Goal: Task Accomplishment & Management: Manage account settings

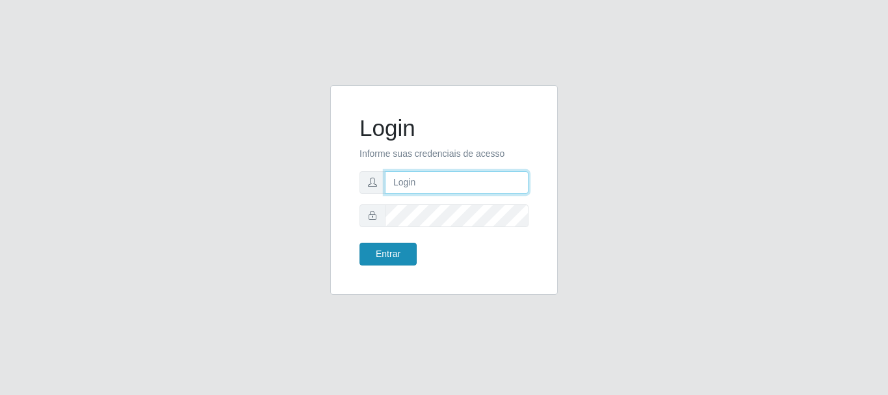
type input "[EMAIL_ADDRESS][DOMAIN_NAME]"
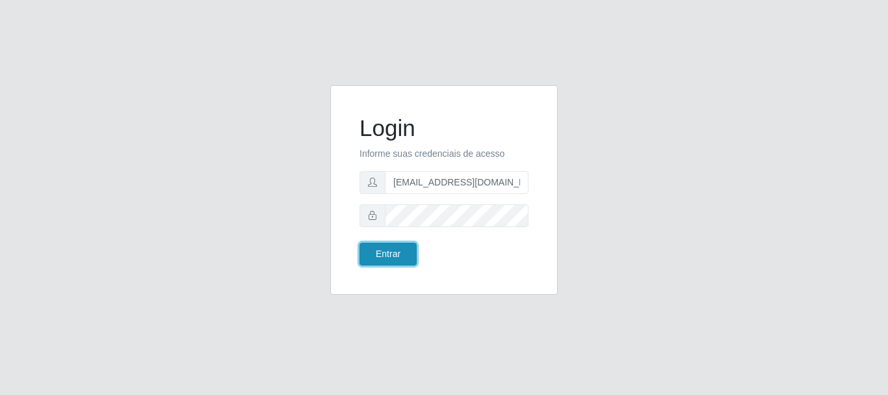
click at [396, 246] on button "Entrar" at bounding box center [387, 253] width 57 height 23
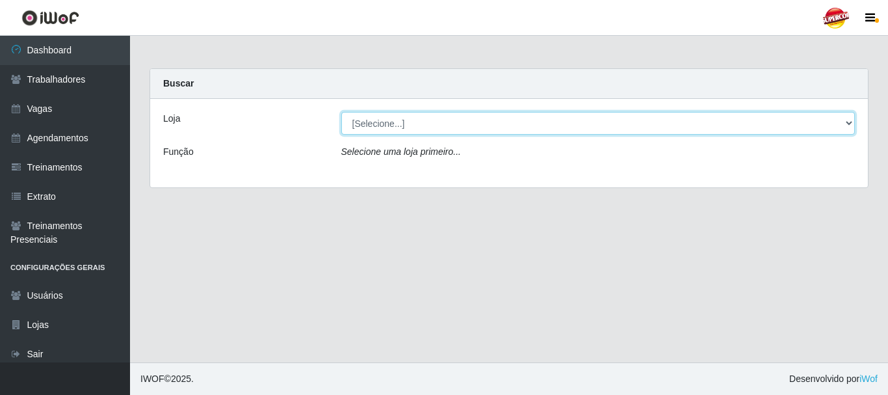
click at [401, 118] on select "[Selecione...] Supercop - [GEOGRAPHIC_DATA]" at bounding box center [598, 123] width 514 height 23
select select "522"
click at [341, 112] on select "[Selecione...] Supercop - [GEOGRAPHIC_DATA]" at bounding box center [598, 123] width 514 height 23
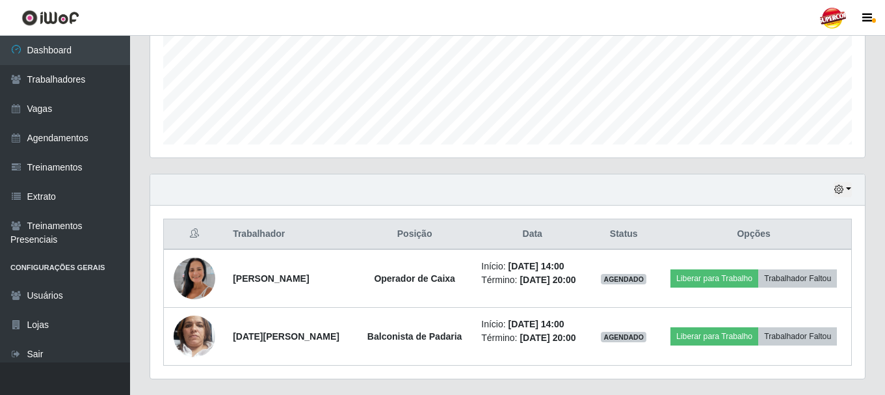
scroll to position [353, 0]
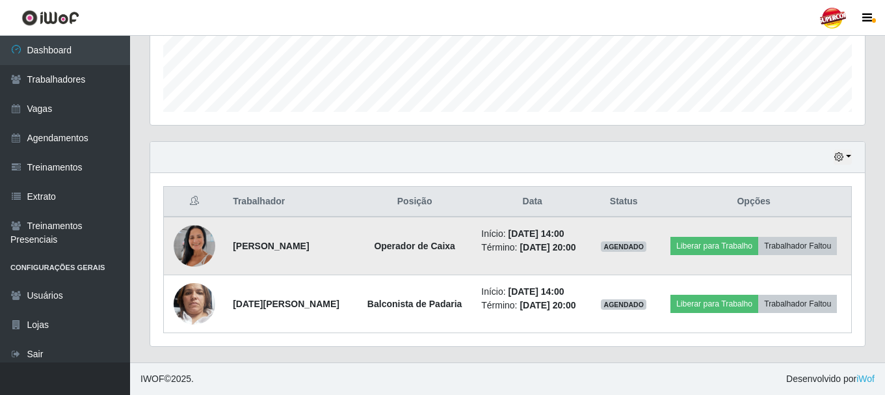
click at [206, 220] on td at bounding box center [195, 245] width 62 height 59
click at [200, 232] on img at bounding box center [195, 246] width 42 height 74
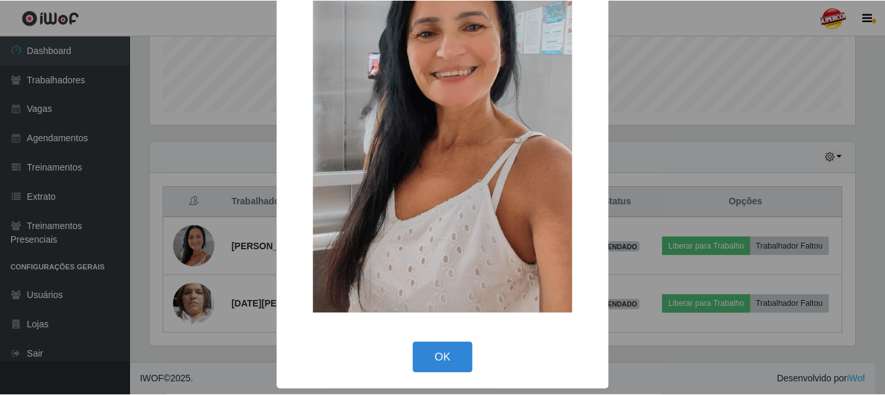
scroll to position [51, 0]
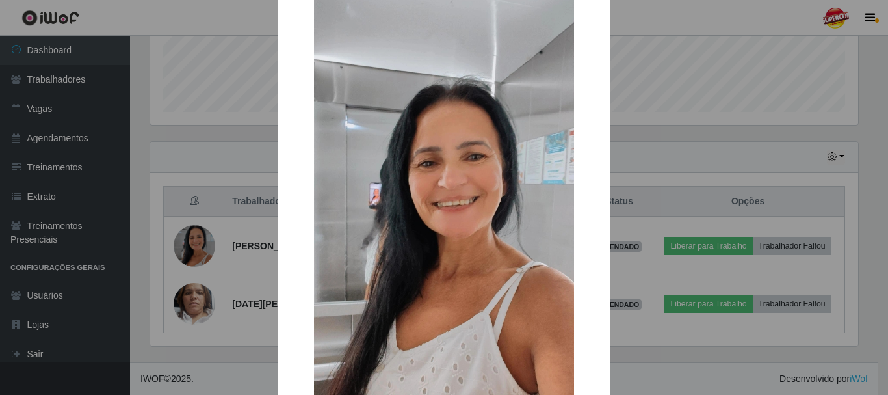
click at [196, 211] on div "× OK Cancel" at bounding box center [444, 197] width 888 height 395
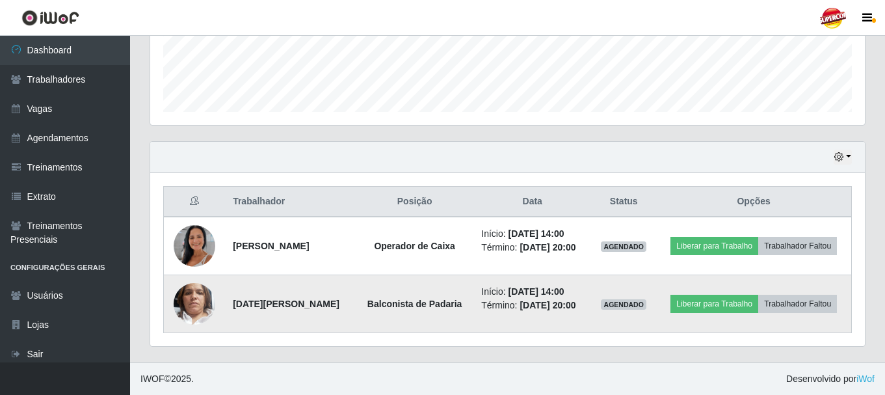
scroll to position [270, 714]
click at [201, 285] on img at bounding box center [195, 304] width 42 height 74
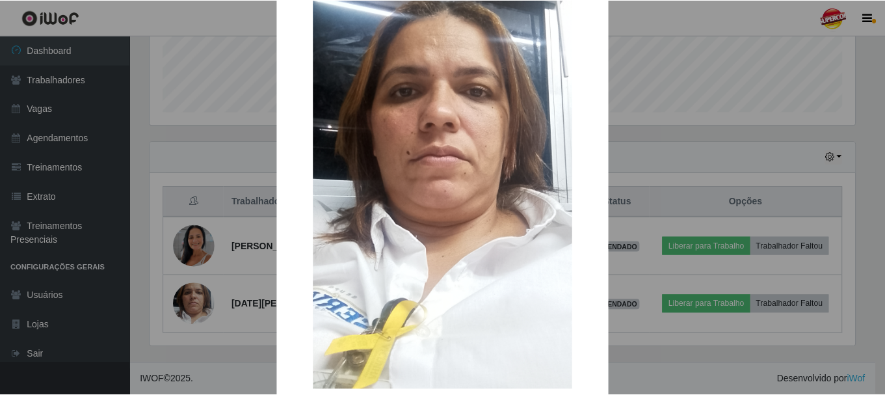
scroll to position [130, 0]
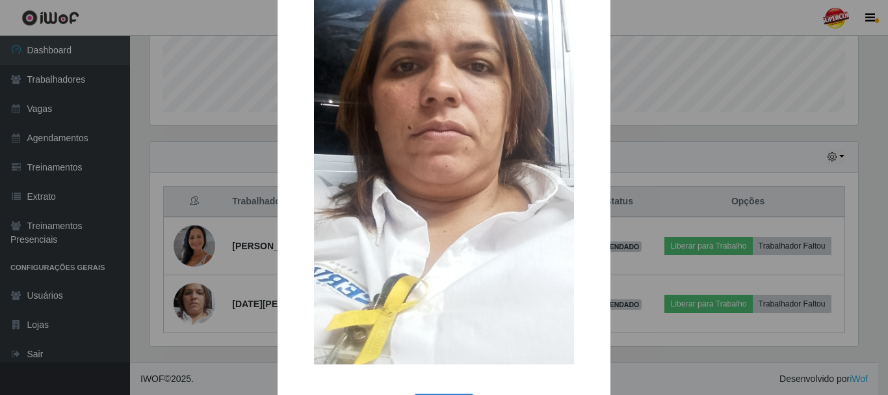
click at [651, 99] on div "× OK Cancel" at bounding box center [444, 197] width 888 height 395
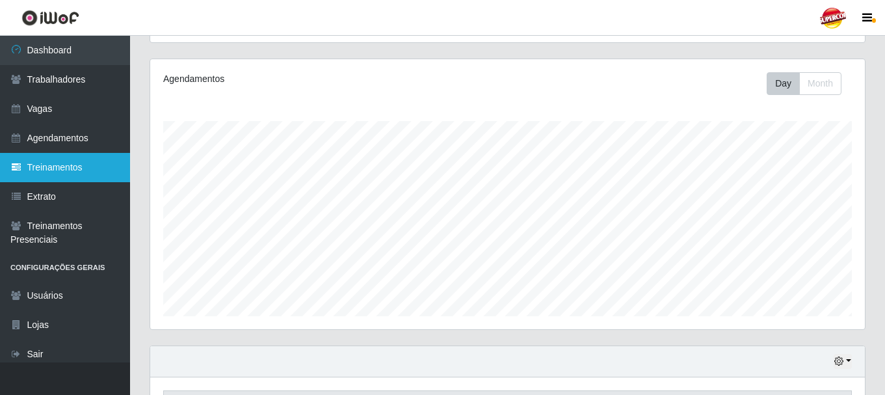
scroll to position [325, 0]
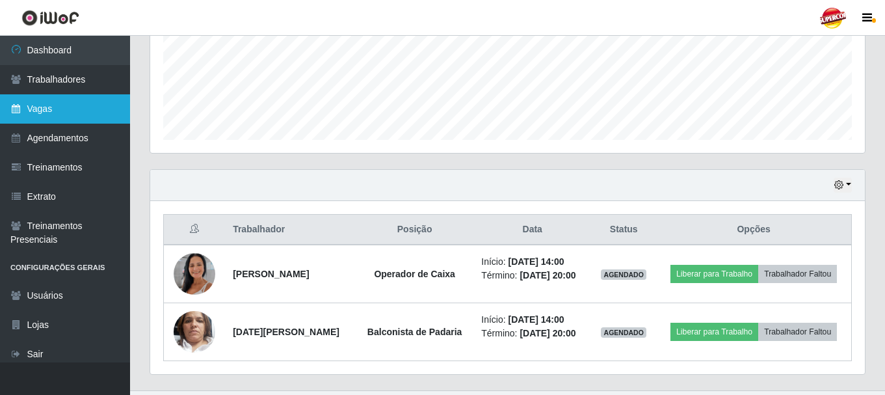
click at [73, 108] on link "Vagas" at bounding box center [65, 108] width 130 height 29
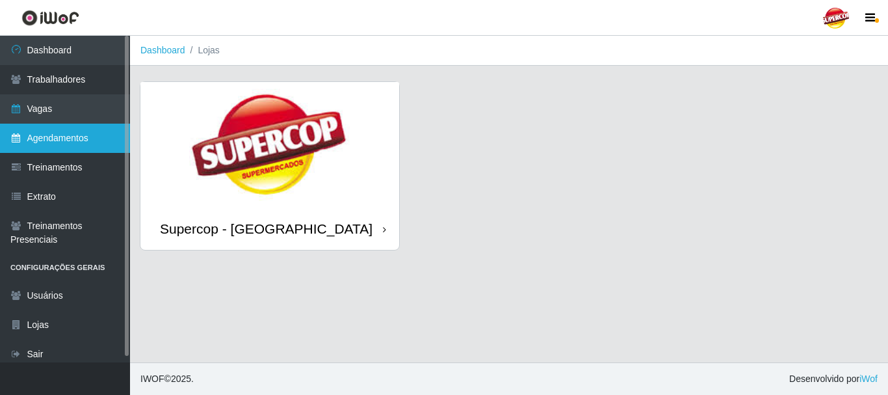
click at [59, 148] on link "Agendamentos" at bounding box center [65, 138] width 130 height 29
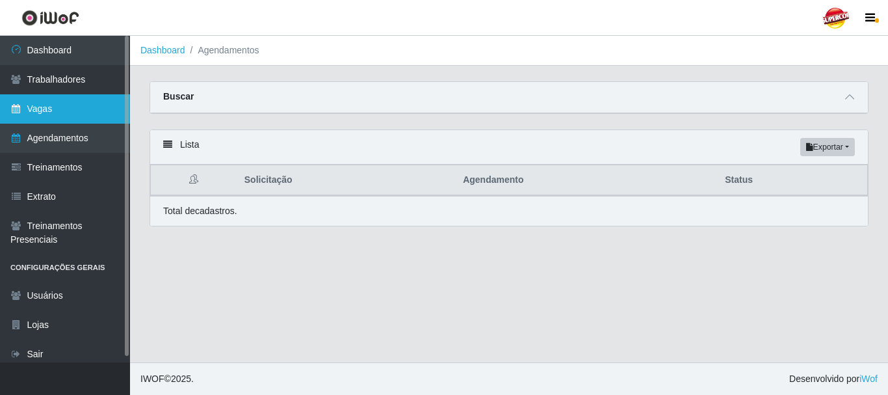
click at [68, 102] on link "Vagas" at bounding box center [65, 108] width 130 height 29
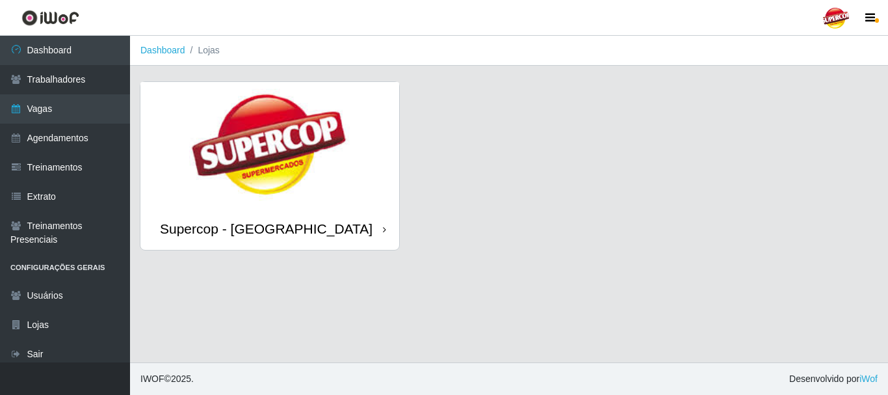
click at [278, 131] on img at bounding box center [269, 144] width 259 height 125
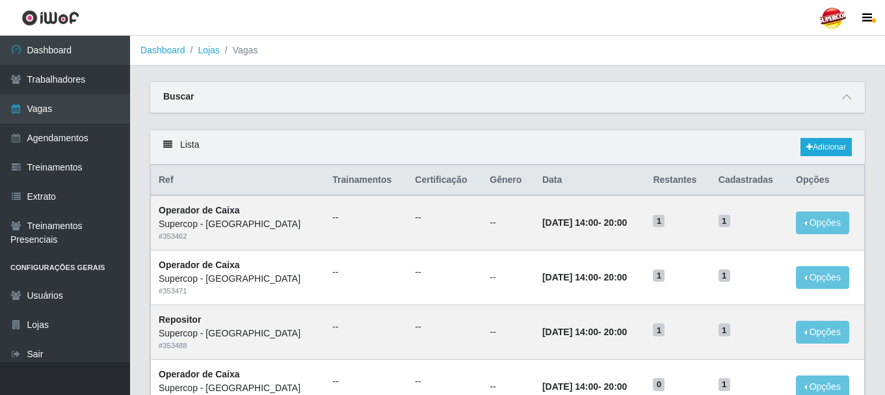
drag, startPoint x: 627, startPoint y: 80, endPoint x: 642, endPoint y: 81, distance: 15.0
click at [859, 92] on div "Buscar" at bounding box center [507, 97] width 714 height 31
click at [850, 97] on icon at bounding box center [846, 96] width 9 height 9
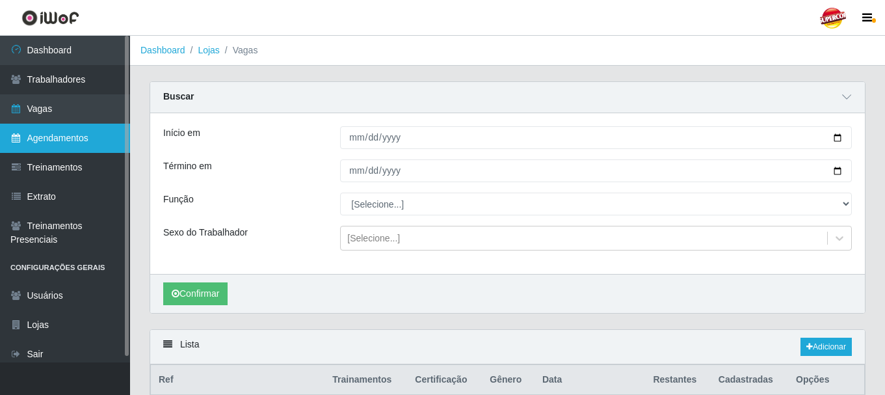
click at [45, 142] on link "Agendamentos" at bounding box center [65, 138] width 130 height 29
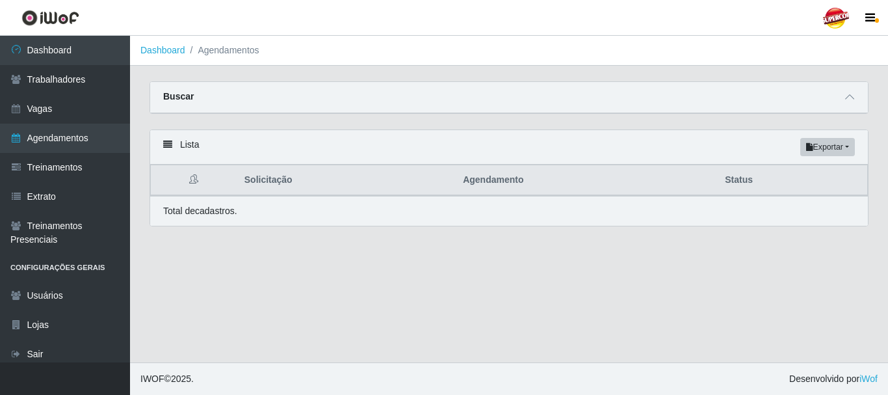
click at [845, 105] on div "Buscar" at bounding box center [509, 97] width 718 height 31
click at [850, 100] on icon at bounding box center [849, 96] width 9 height 9
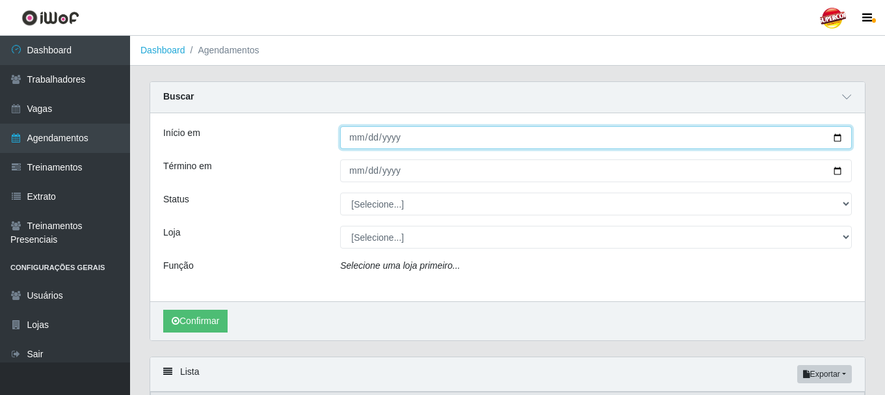
click at [436, 145] on input "Início em" at bounding box center [596, 137] width 512 height 23
click at [841, 137] on input "Início em" at bounding box center [596, 137] width 512 height 23
type input "[DATE]"
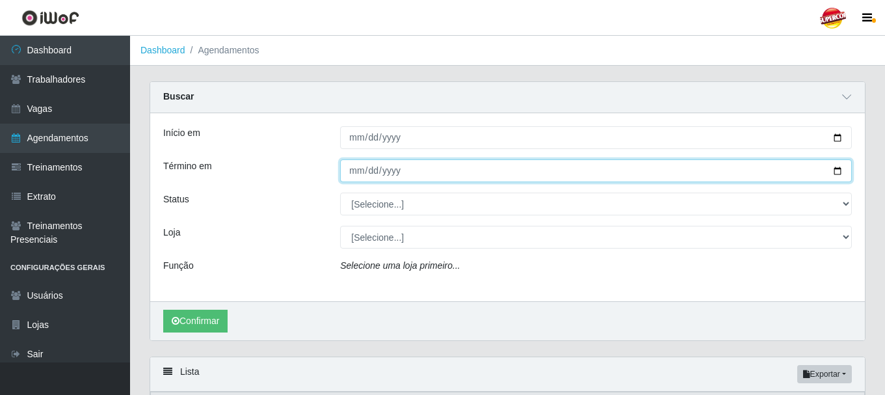
click at [841, 169] on input "Término em" at bounding box center [596, 170] width 512 height 23
type input "[DATE]"
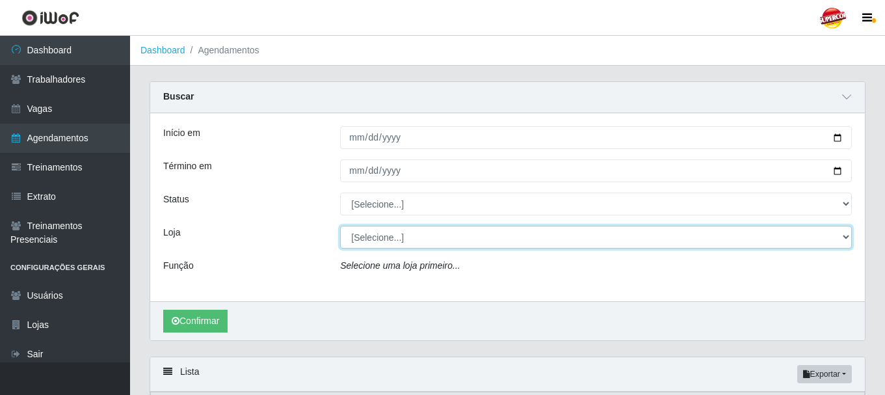
click at [371, 242] on select "[Selecione...] Supercop - [GEOGRAPHIC_DATA]" at bounding box center [596, 237] width 512 height 23
select select "522"
click at [340, 226] on select "[Selecione...] Supercop - [GEOGRAPHIC_DATA]" at bounding box center [596, 237] width 512 height 23
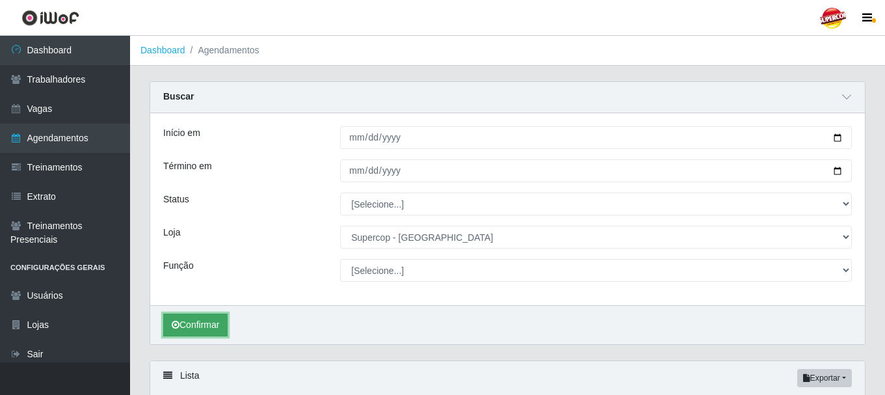
click at [215, 320] on button "Confirmar" at bounding box center [195, 324] width 64 height 23
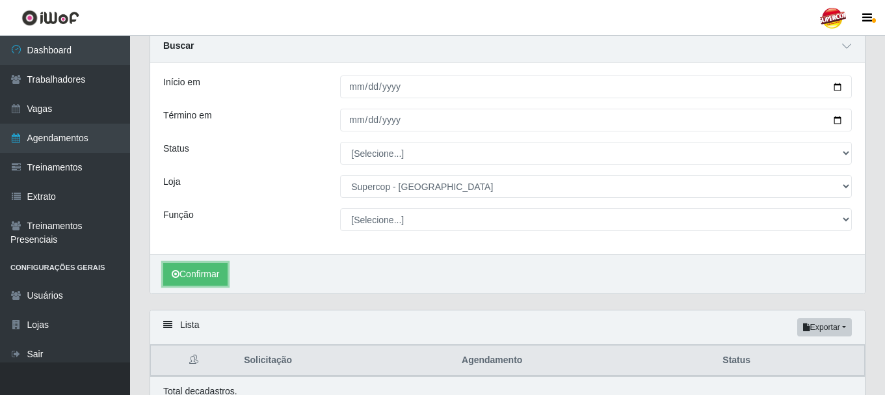
scroll to position [111, 0]
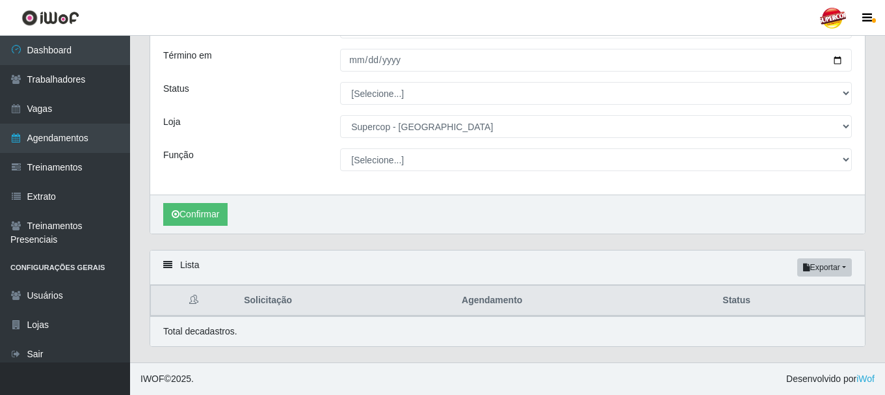
click at [384, 105] on div "Início em [DATE] Término em [DATE] Status [Selecione...] AGENDADO AGUARDANDO LI…" at bounding box center [507, 99] width 714 height 192
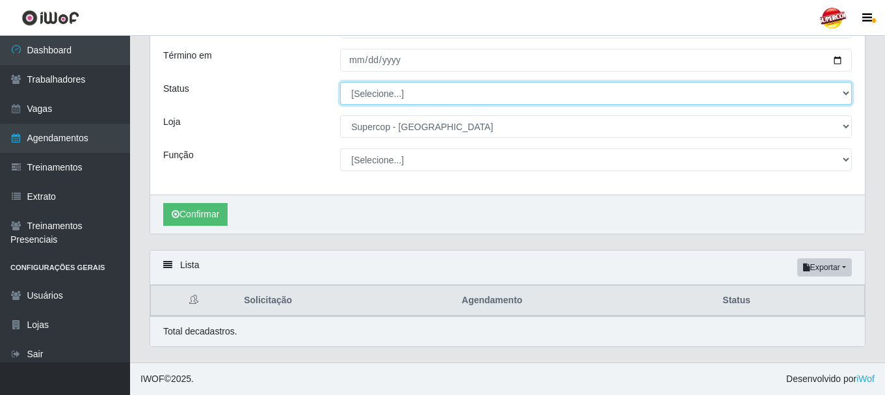
click at [389, 98] on select "[Selecione...] AGENDADO AGUARDANDO LIBERAR EM ANDAMENTO EM REVISÃO FINALIZADO C…" at bounding box center [596, 93] width 512 height 23
select select "AGENDADO"
click at [340, 82] on select "[Selecione...] AGENDADO AGUARDANDO LIBERAR EM ANDAMENTO EM REVISÃO FINALIZADO C…" at bounding box center [596, 93] width 512 height 23
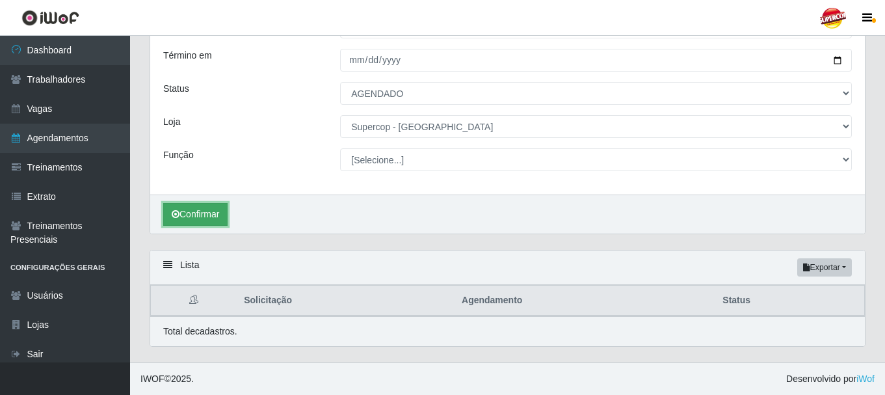
click at [184, 217] on button "Confirmar" at bounding box center [195, 214] width 64 height 23
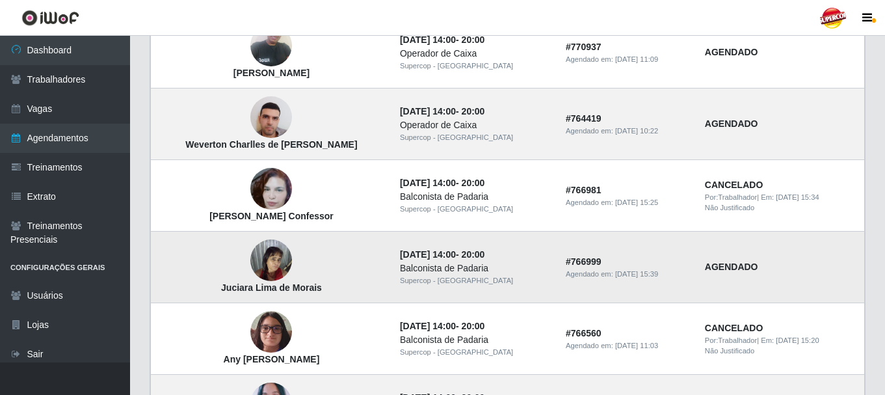
scroll to position [1105, 0]
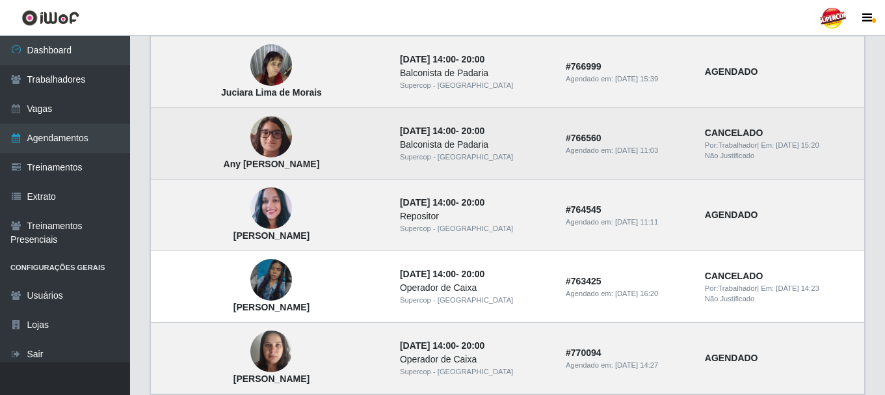
click at [253, 141] on img at bounding box center [271, 136] width 42 height 55
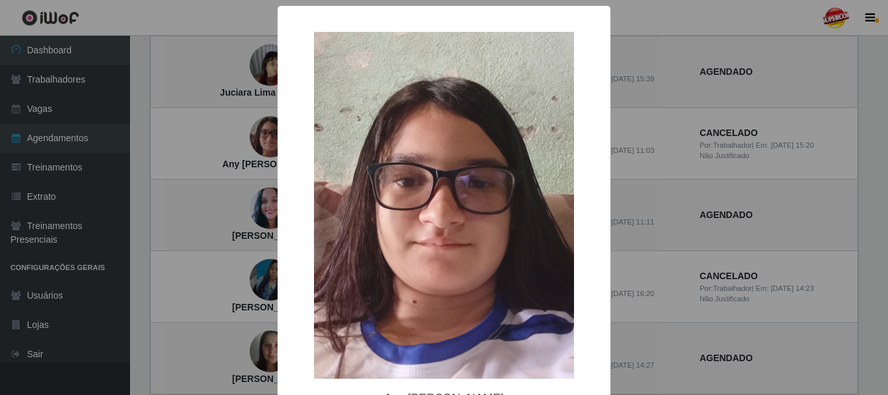
click at [222, 251] on div "× Any [PERSON_NAME] OK Cancel" at bounding box center [444, 197] width 888 height 395
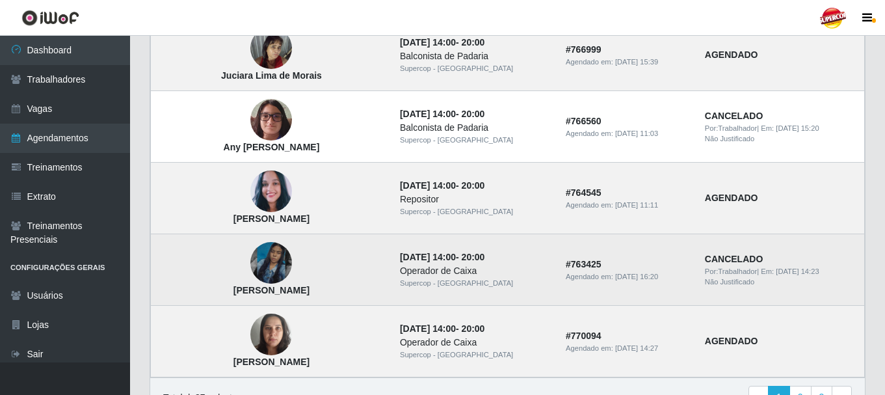
scroll to position [1170, 0]
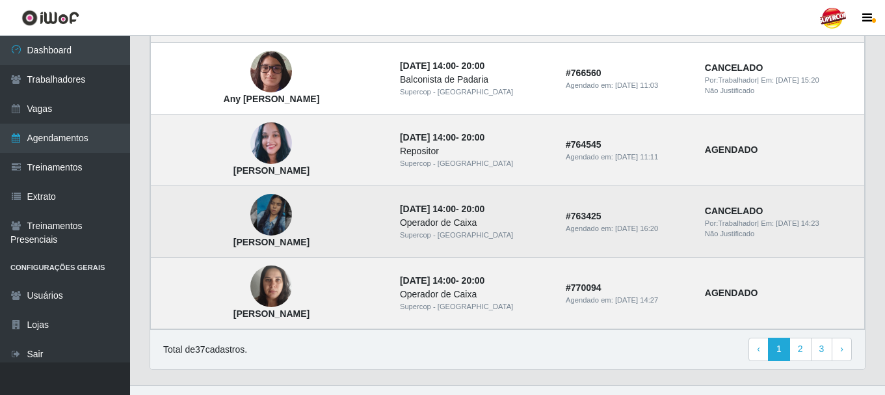
click at [255, 223] on img at bounding box center [271, 214] width 42 height 74
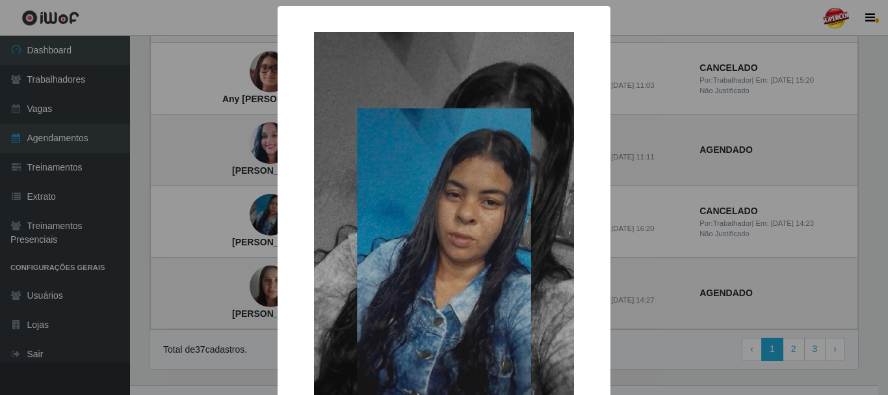
click at [203, 231] on div "× [PERSON_NAME] do Nascimento OK Cancel" at bounding box center [444, 197] width 888 height 395
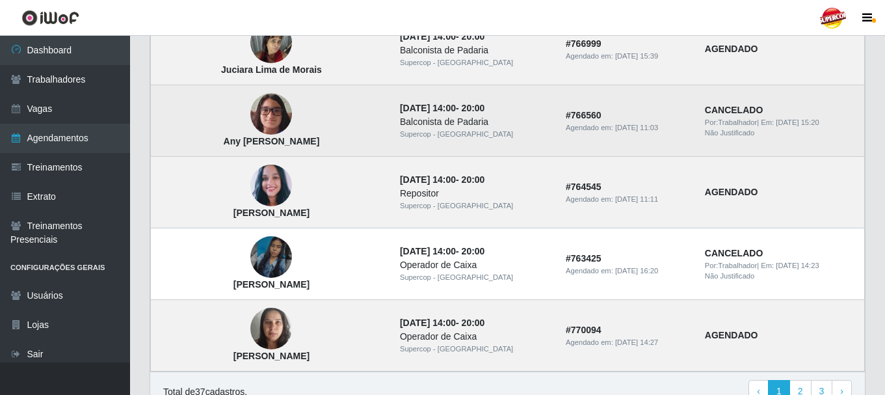
scroll to position [1105, 0]
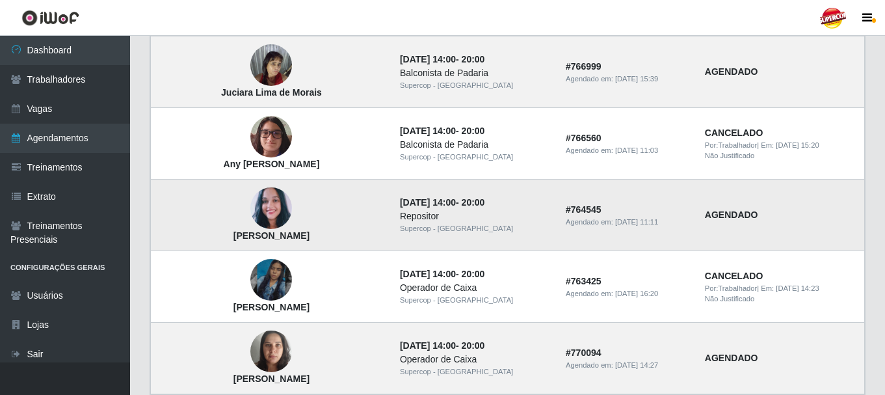
click at [266, 205] on img at bounding box center [271, 208] width 42 height 47
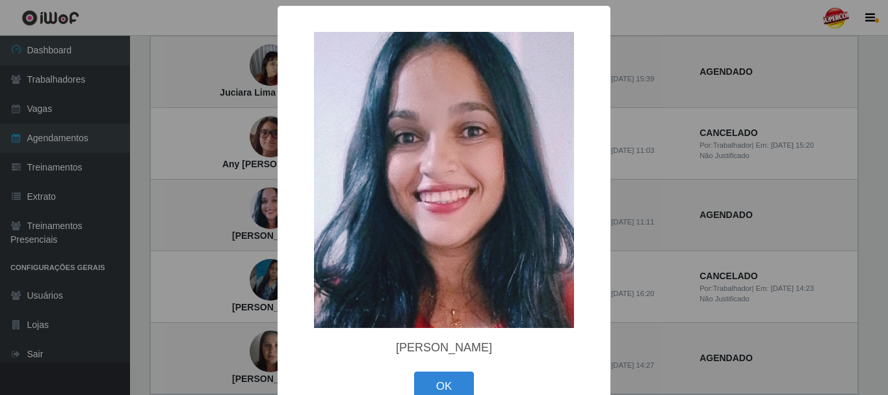
click at [215, 189] on div "× [PERSON_NAME] OK Cancel" at bounding box center [444, 197] width 888 height 395
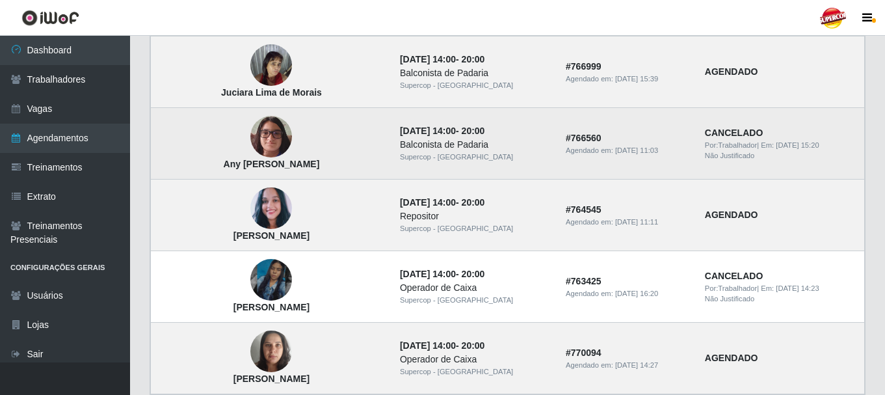
scroll to position [1040, 0]
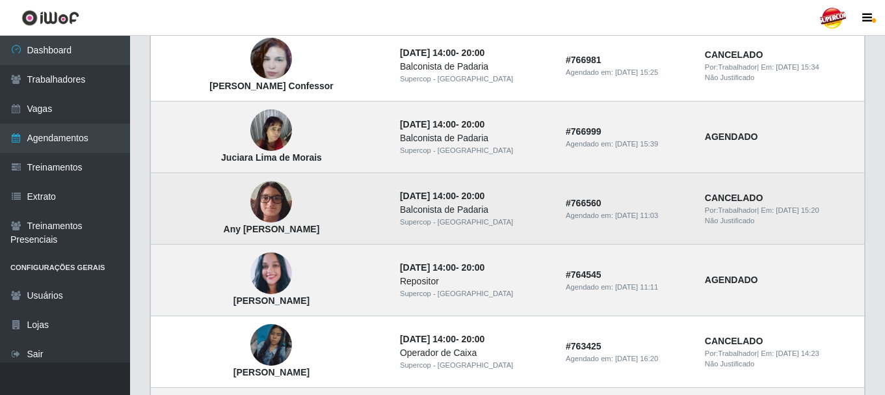
click at [254, 202] on img at bounding box center [271, 201] width 42 height 55
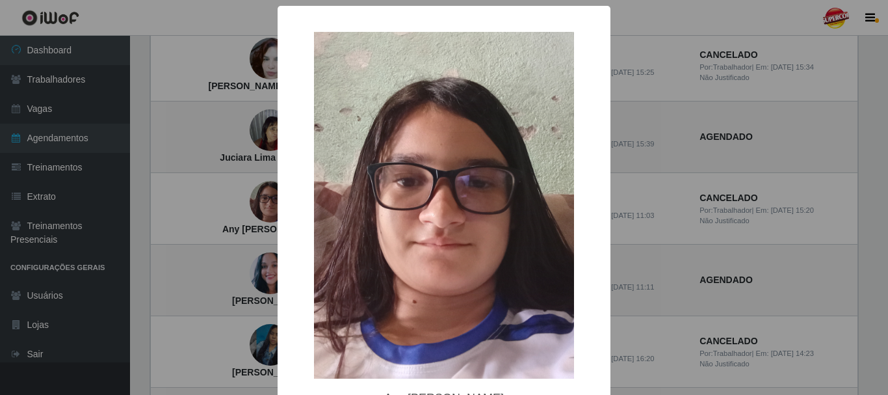
click at [186, 200] on div "× Any [PERSON_NAME] OK Cancel" at bounding box center [444, 197] width 888 height 395
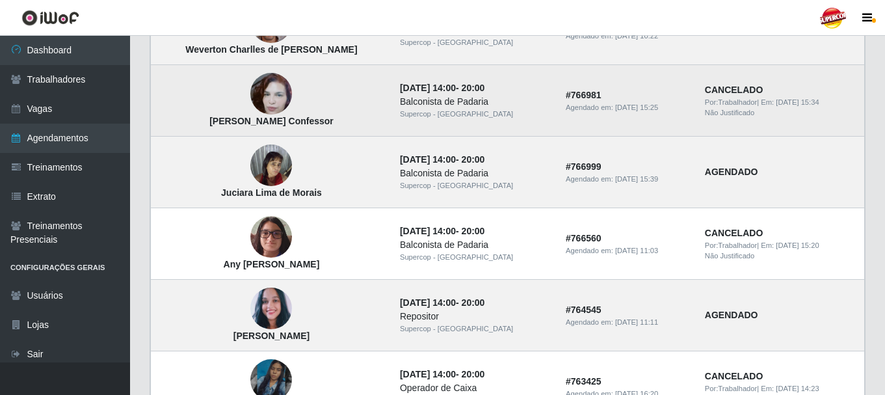
scroll to position [975, 0]
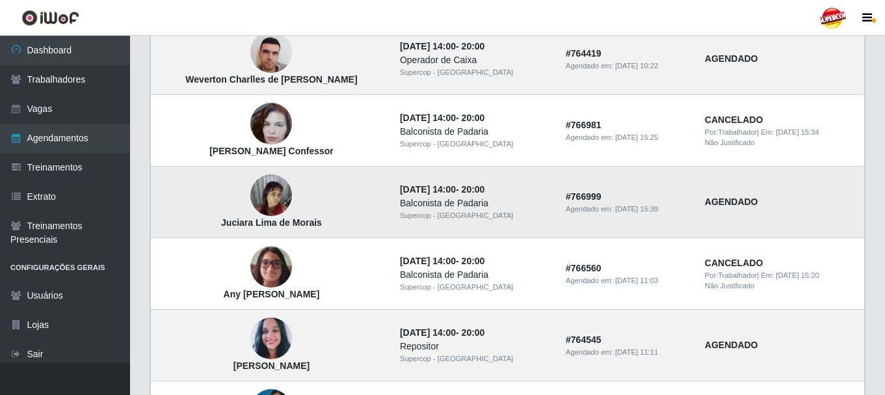
click at [250, 190] on img at bounding box center [271, 195] width 42 height 55
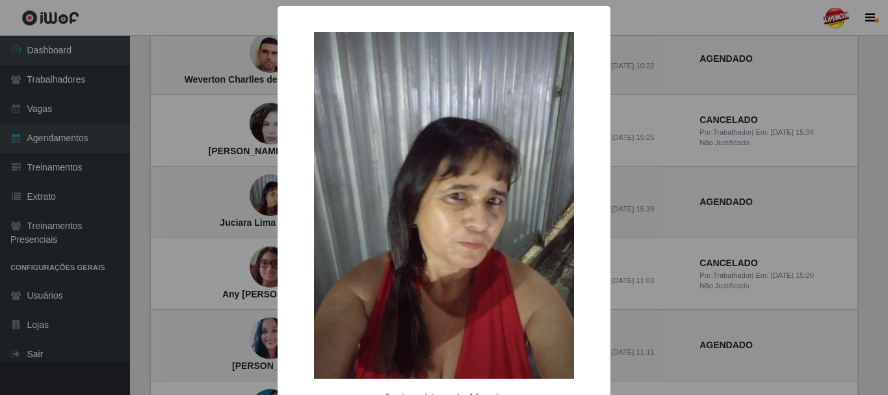
click at [207, 195] on div "× Juciara Lima de Morais OK Cancel" at bounding box center [444, 197] width 888 height 395
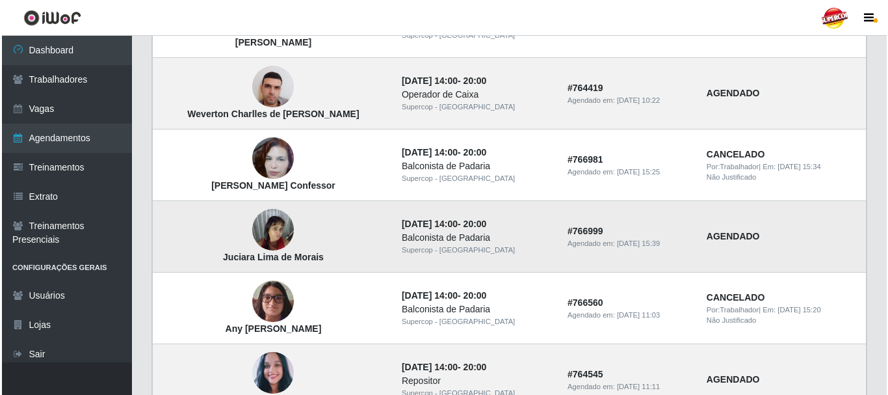
scroll to position [910, 0]
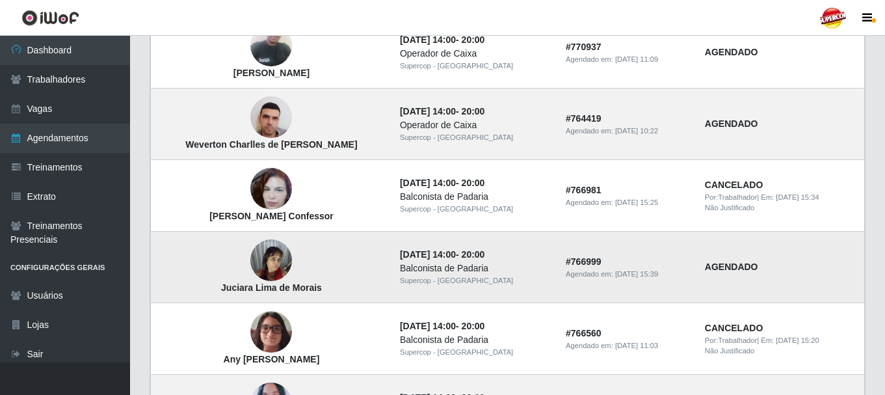
click at [250, 196] on img at bounding box center [271, 188] width 42 height 74
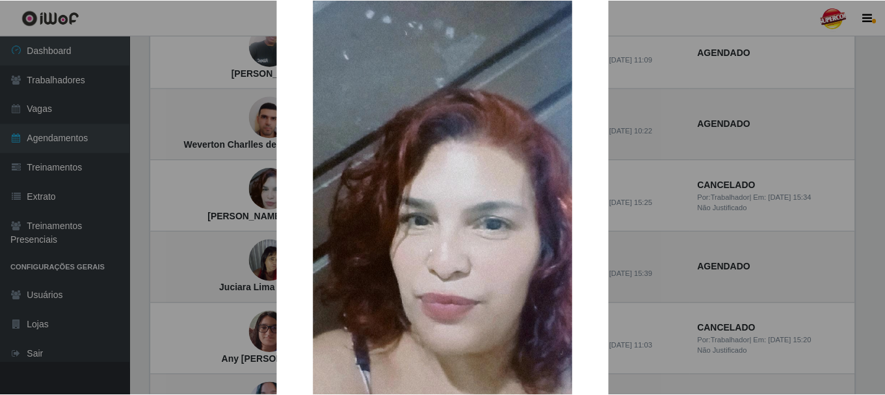
scroll to position [130, 0]
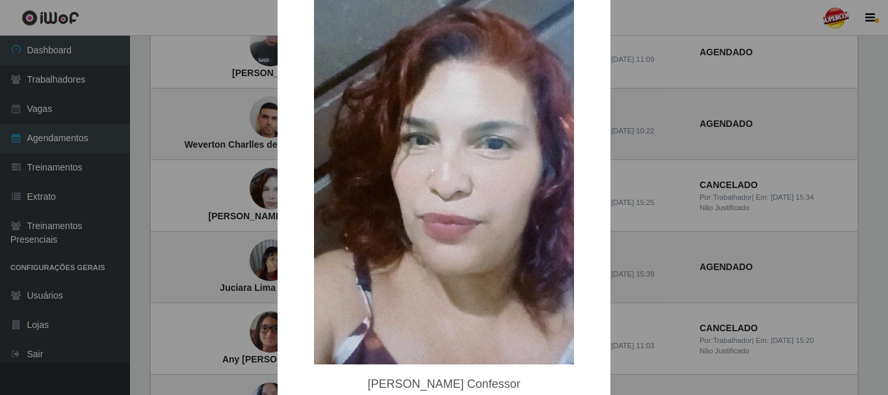
click at [207, 203] on div "× [PERSON_NAME] Confessor OK Cancel" at bounding box center [444, 197] width 888 height 395
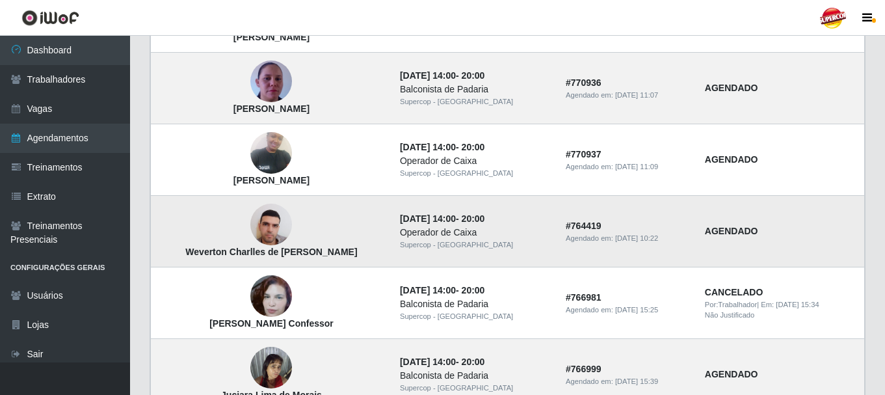
scroll to position [780, 0]
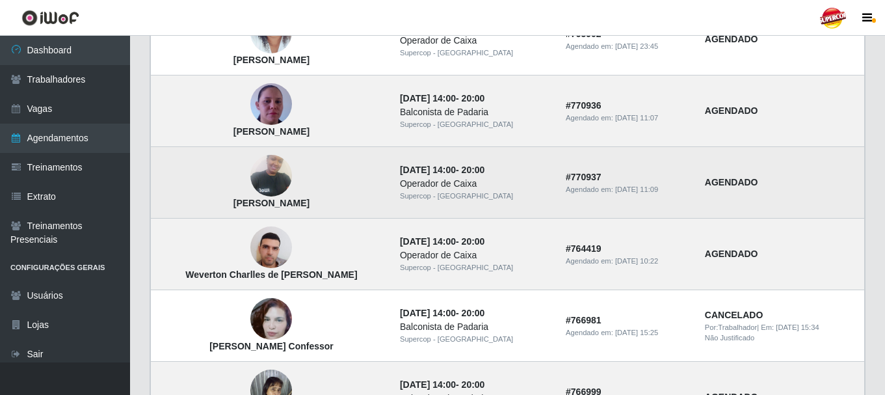
click at [249, 198] on strong "[PERSON_NAME]" at bounding box center [271, 203] width 76 height 10
click at [251, 187] on img at bounding box center [271, 175] width 42 height 55
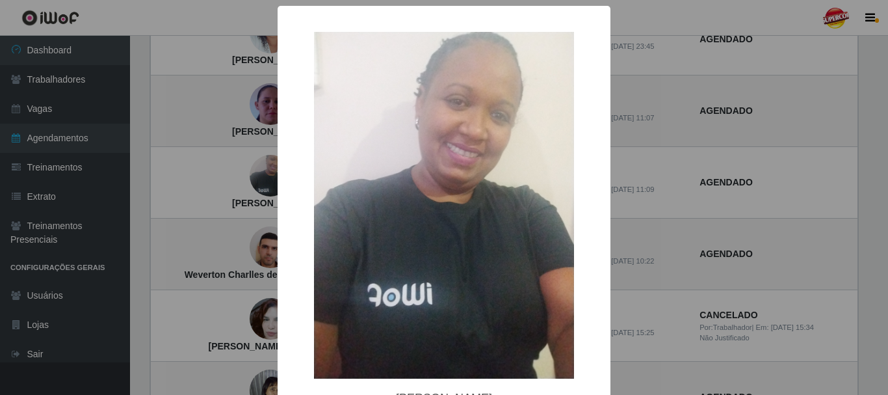
click at [208, 182] on div "× [PERSON_NAME] OK Cancel" at bounding box center [444, 197] width 888 height 395
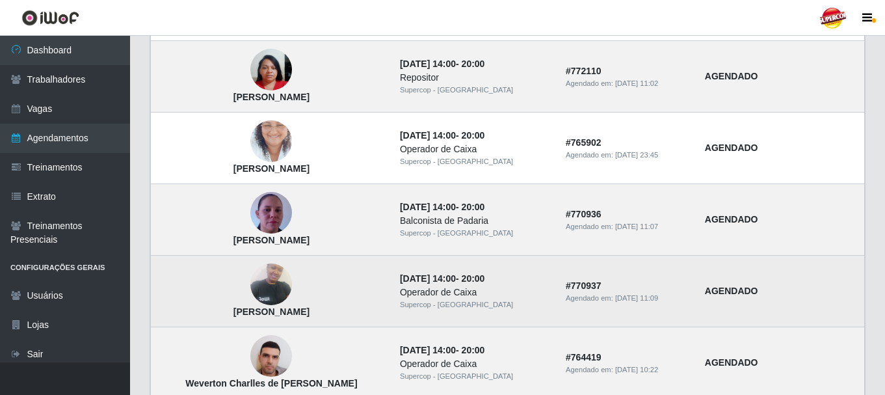
scroll to position [650, 0]
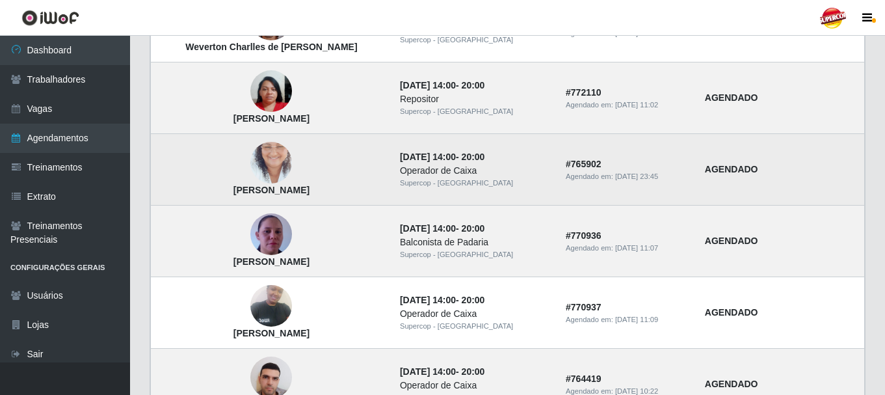
click at [253, 202] on td "[PERSON_NAME]" at bounding box center [271, 170] width 241 height 72
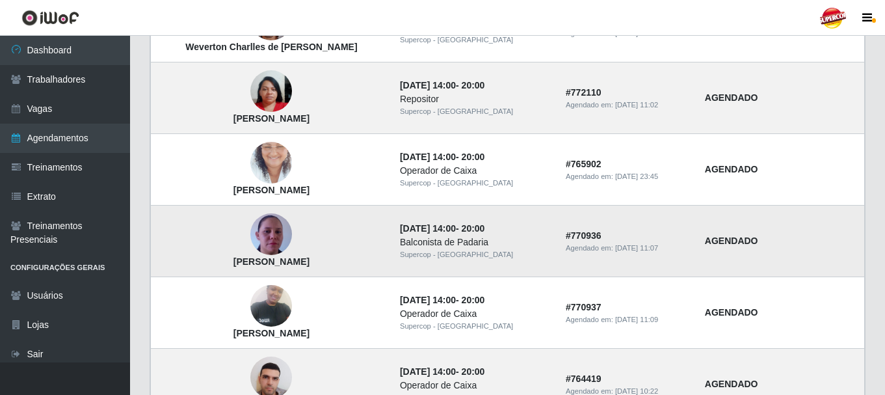
click at [255, 220] on img at bounding box center [271, 234] width 42 height 74
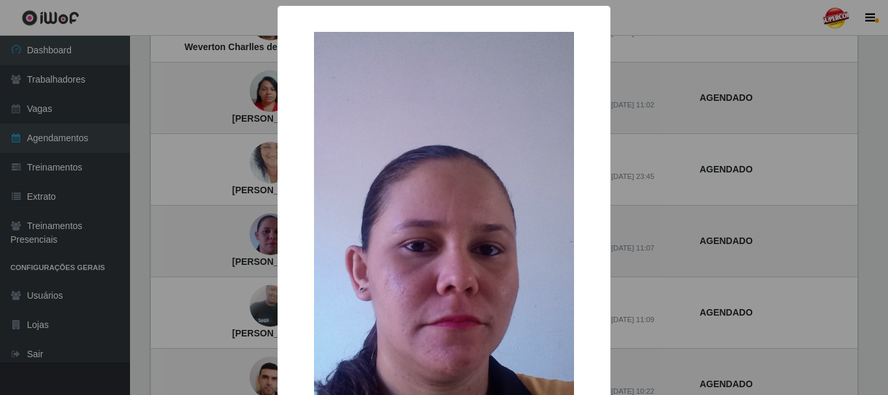
click at [226, 216] on div "× [PERSON_NAME] OK Cancel" at bounding box center [444, 197] width 888 height 395
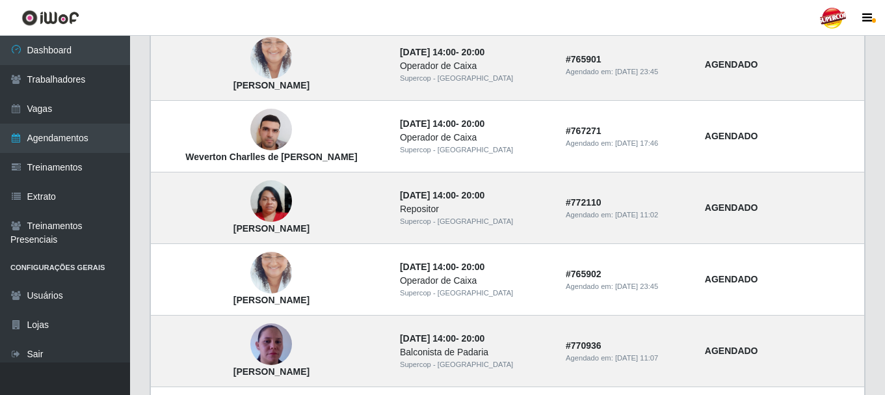
scroll to position [520, 0]
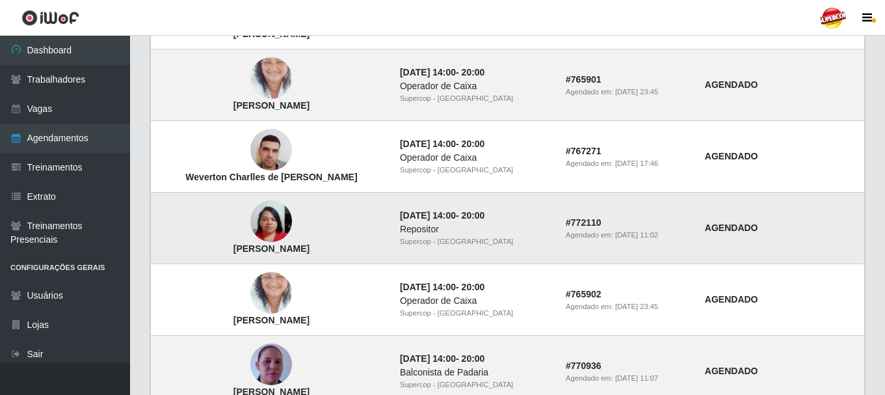
click at [232, 216] on td "[PERSON_NAME]" at bounding box center [271, 228] width 241 height 72
click at [241, 221] on td "[PERSON_NAME]" at bounding box center [271, 228] width 241 height 72
click at [265, 224] on img at bounding box center [271, 221] width 42 height 55
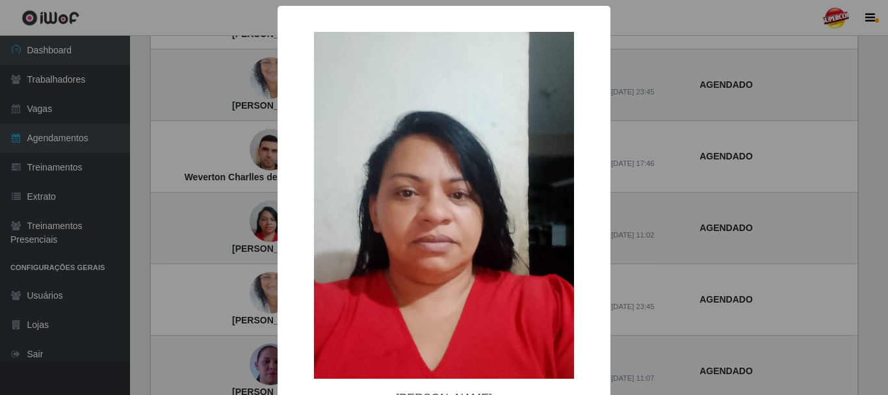
click at [218, 222] on div "× [PERSON_NAME] OK Cancel" at bounding box center [444, 197] width 888 height 395
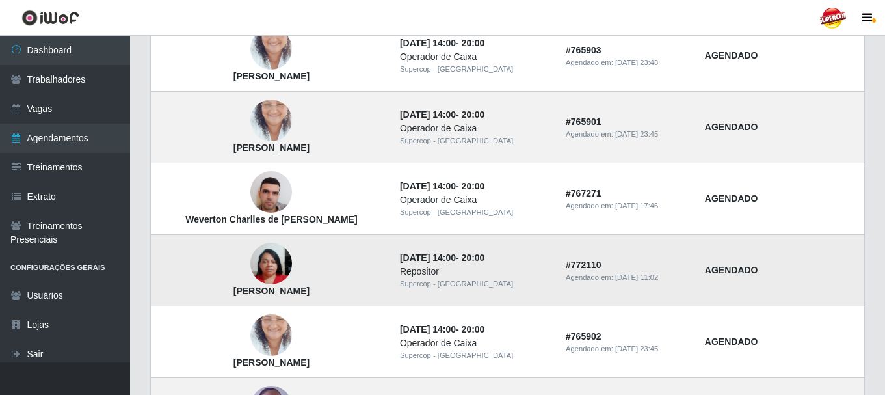
scroll to position [455, 0]
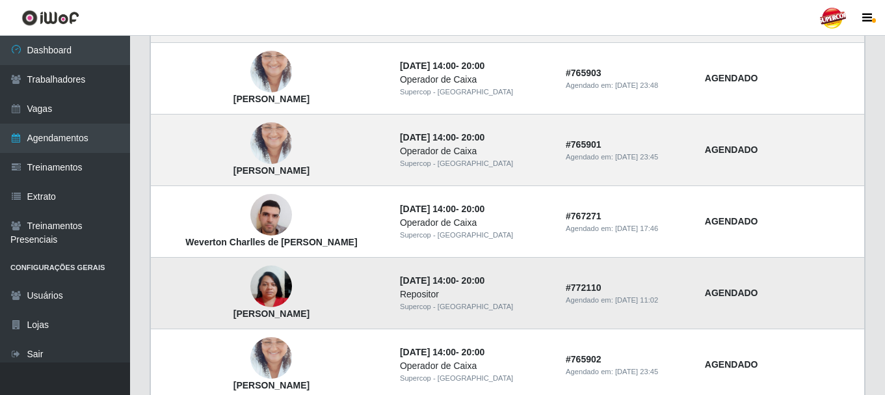
click at [264, 273] on img at bounding box center [271, 286] width 42 height 55
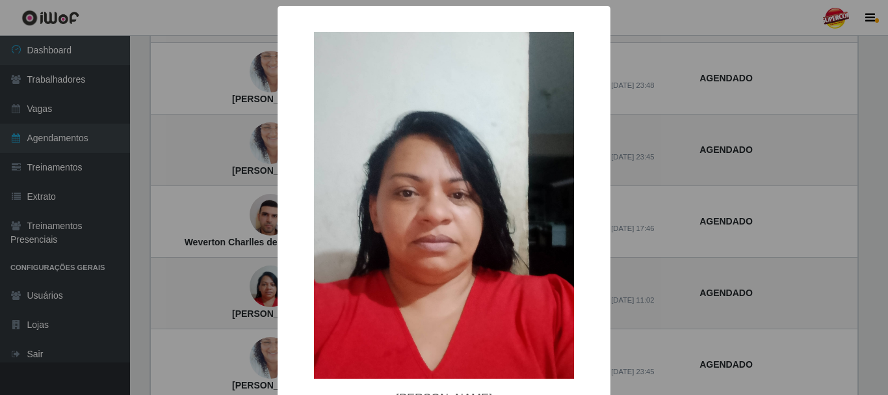
click at [239, 164] on div "× [PERSON_NAME] OK Cancel" at bounding box center [444, 197] width 888 height 395
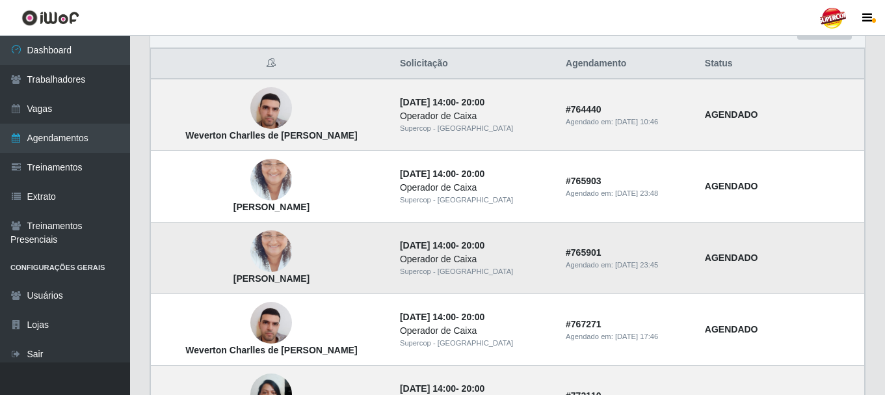
scroll to position [325, 0]
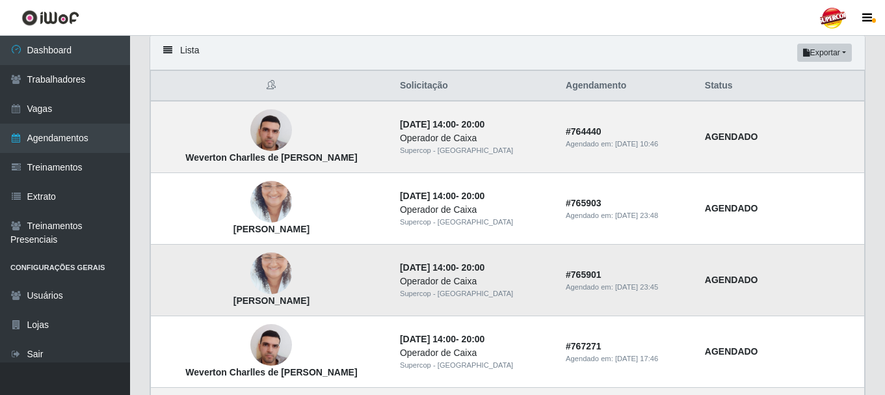
click at [260, 269] on img at bounding box center [271, 274] width 42 height 74
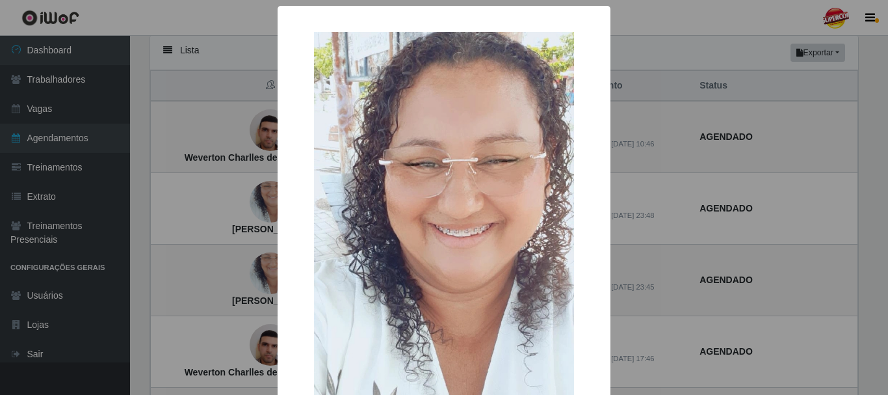
click at [226, 258] on div "× [PERSON_NAME] OK Cancel" at bounding box center [444, 197] width 888 height 395
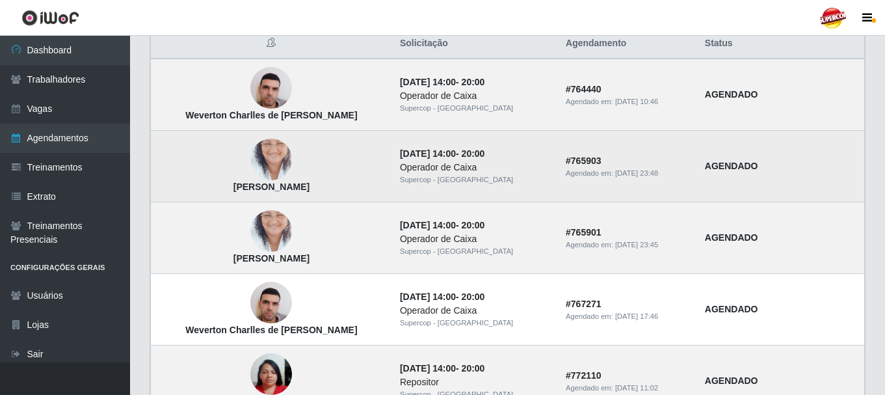
scroll to position [0, 0]
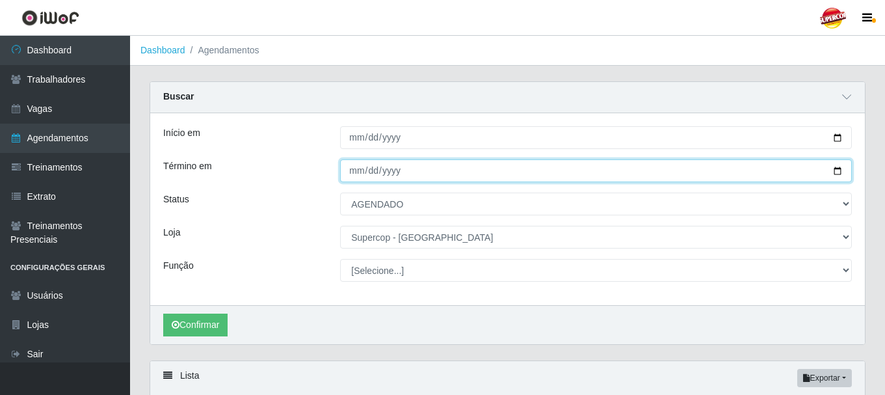
click at [840, 172] on input "[DATE]" at bounding box center [596, 170] width 512 height 23
type input "[DATE]"
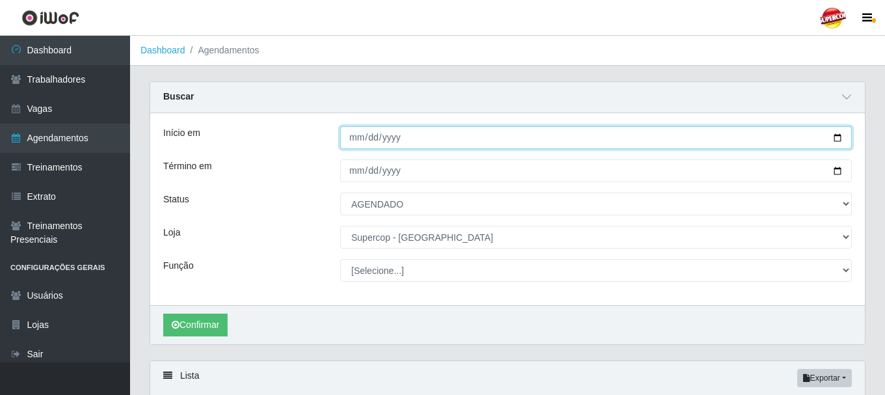
click at [837, 142] on input "[DATE]" at bounding box center [596, 137] width 512 height 23
type input "[DATE]"
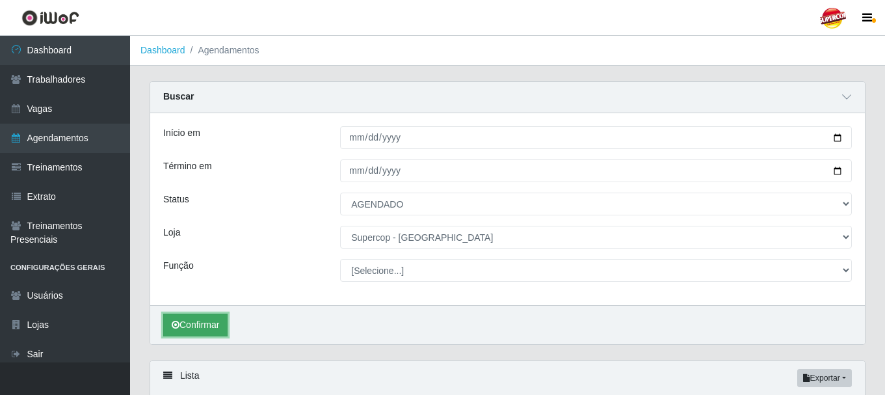
click at [209, 326] on button "Confirmar" at bounding box center [195, 324] width 64 height 23
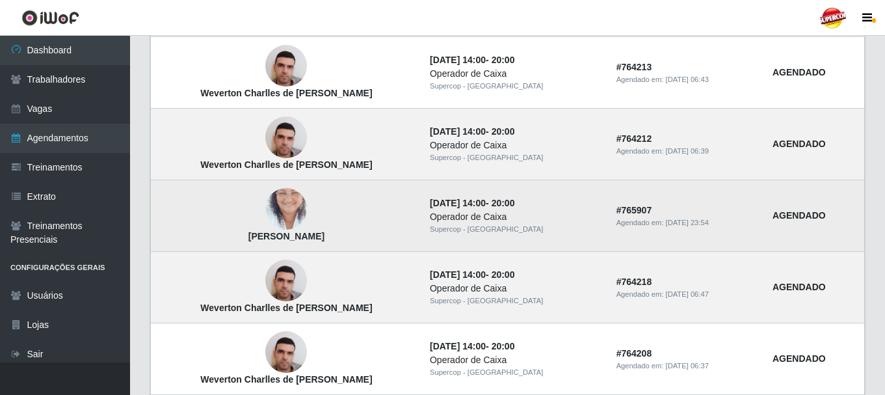
scroll to position [589, 0]
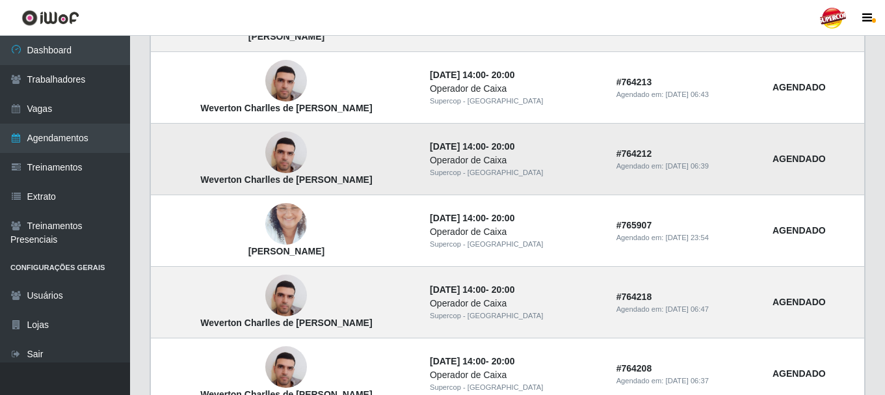
click at [286, 168] on img at bounding box center [286, 152] width 42 height 55
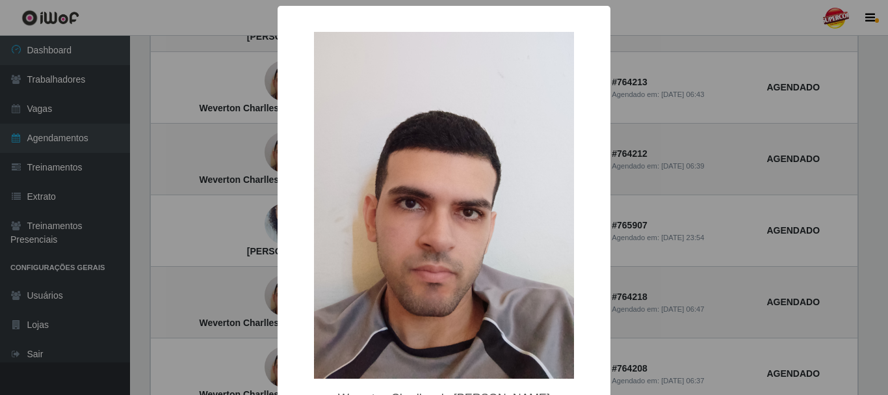
click at [240, 194] on div "× Weverton Charlles de Queiroz Freire OK Cancel" at bounding box center [444, 197] width 888 height 395
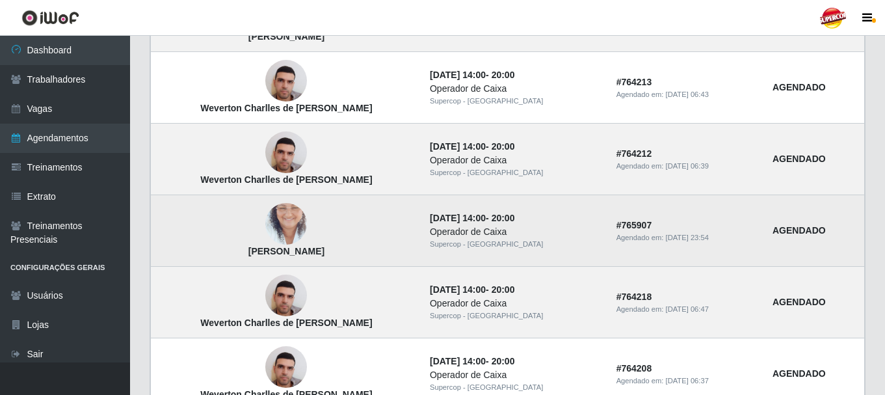
click at [274, 211] on img at bounding box center [286, 224] width 42 height 74
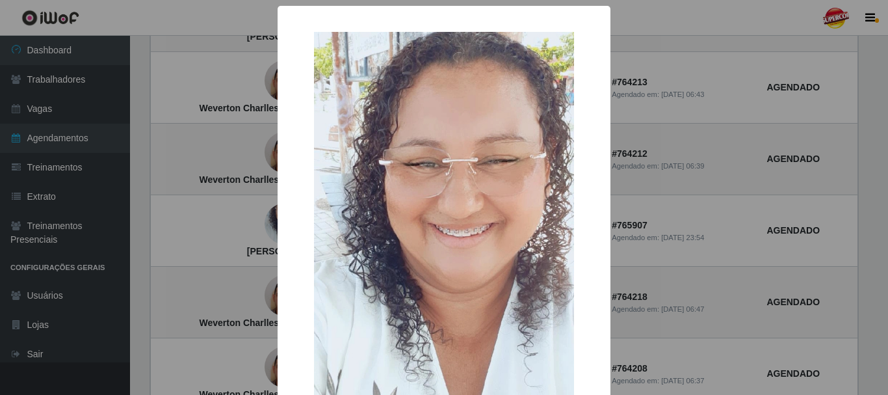
click at [234, 267] on div "× [PERSON_NAME] OK Cancel" at bounding box center [444, 197] width 888 height 395
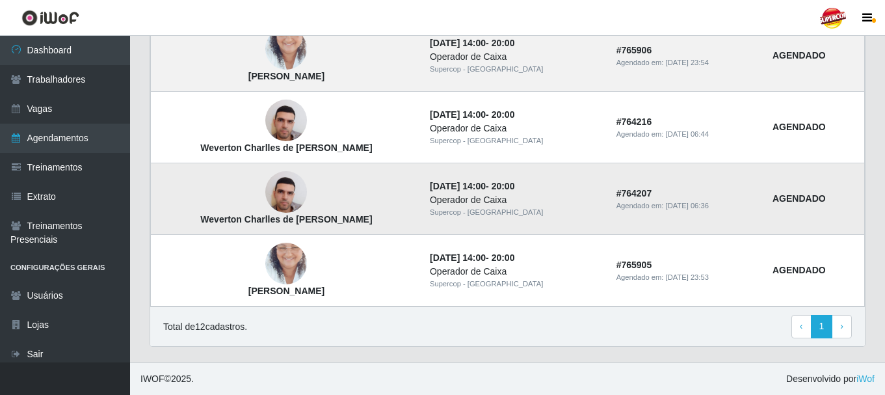
scroll to position [979, 0]
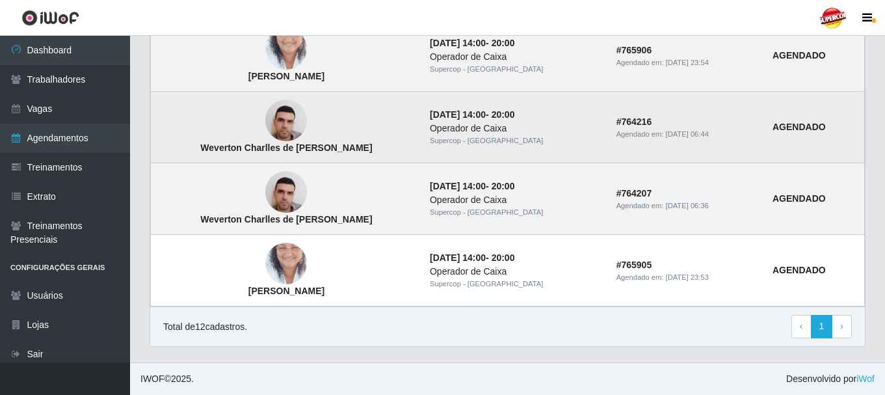
click at [280, 144] on strong "Weverton Charlles de [PERSON_NAME]" at bounding box center [286, 147] width 172 height 10
click at [282, 130] on img at bounding box center [286, 120] width 42 height 55
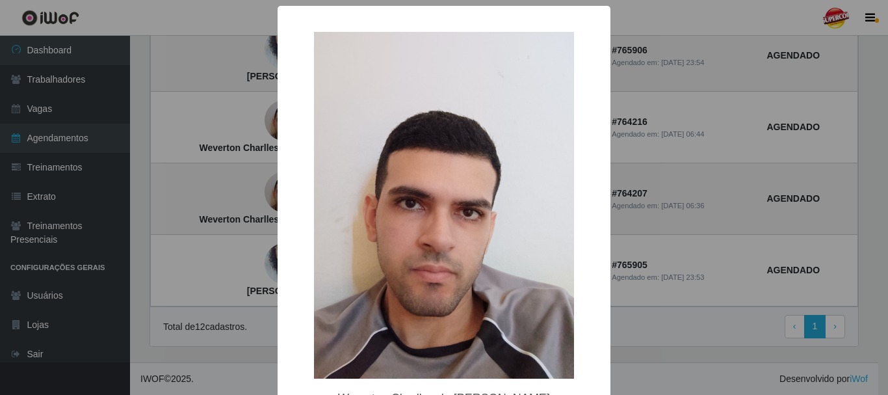
click at [688, 100] on div "× Weverton Charlles de Queiroz Freire OK Cancel" at bounding box center [444, 197] width 888 height 395
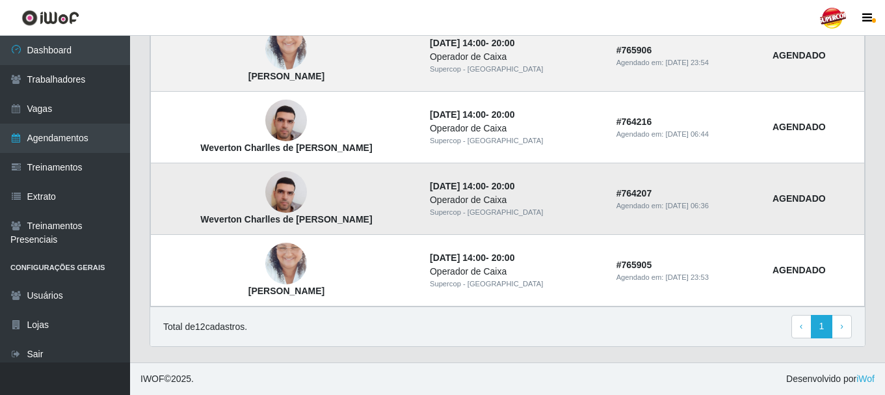
click at [268, 182] on img at bounding box center [286, 191] width 42 height 55
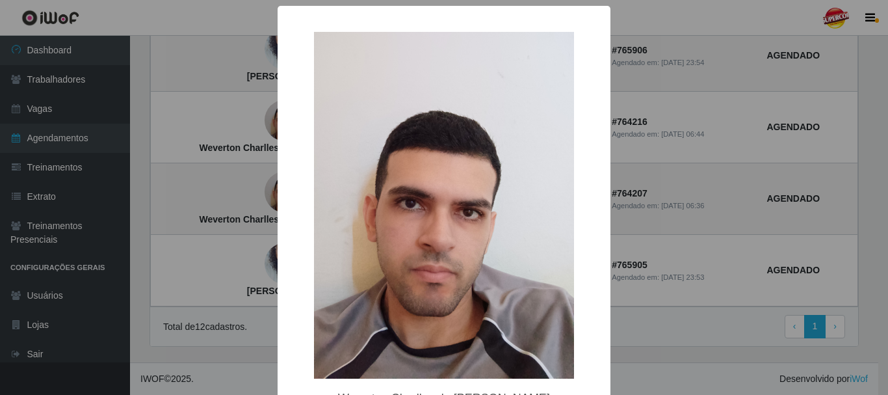
drag, startPoint x: 815, startPoint y: 112, endPoint x: 799, endPoint y: 116, distance: 16.6
click at [814, 112] on div "× Weverton Charlles de Queiroz Freire OK Cancel" at bounding box center [444, 197] width 888 height 395
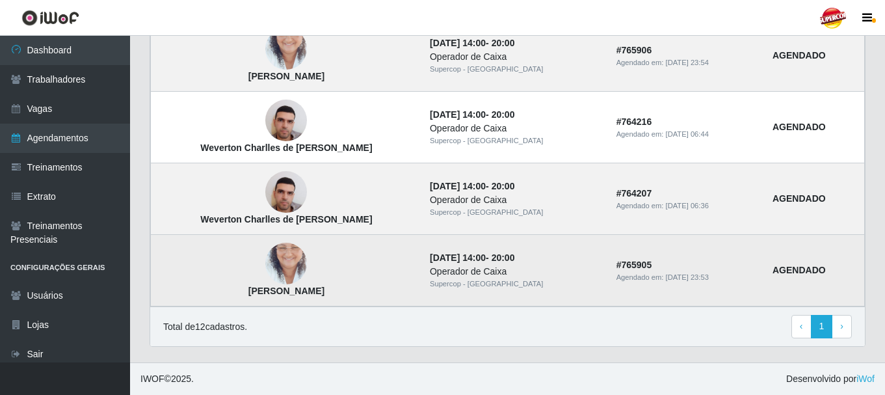
click at [284, 260] on img at bounding box center [286, 264] width 42 height 74
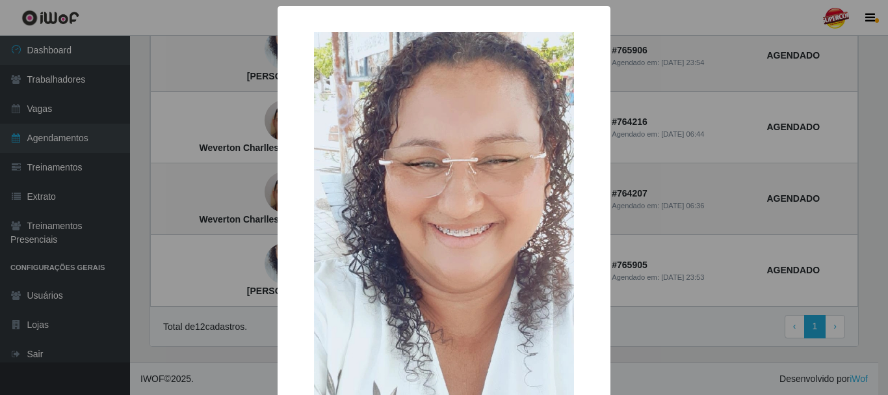
click at [789, 102] on div "× [PERSON_NAME] OK Cancel" at bounding box center [444, 197] width 888 height 395
